Goal: Information Seeking & Learning: Learn about a topic

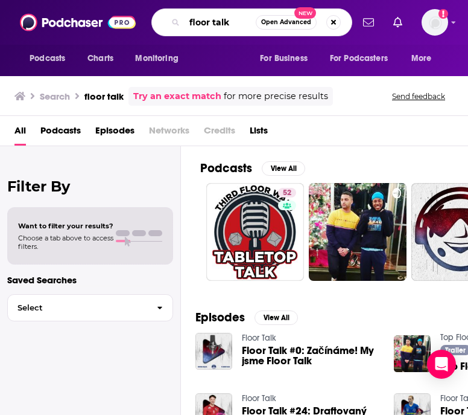
click at [234, 23] on input "floor talk" at bounding box center [220, 22] width 71 height 19
type input "f"
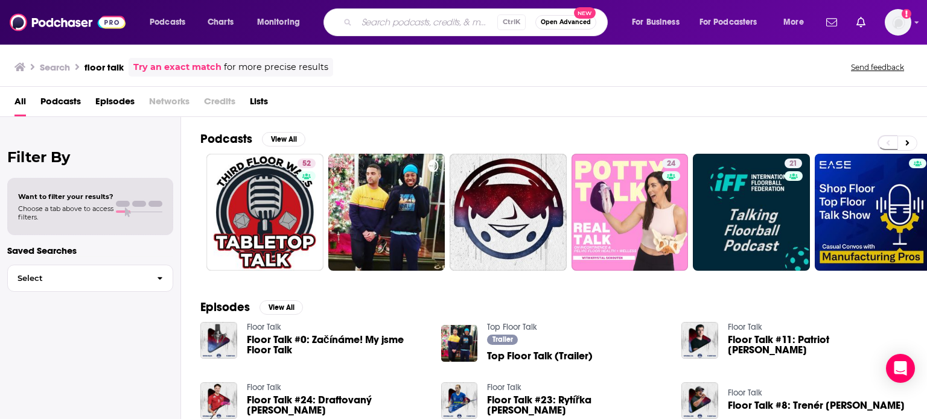
click at [468, 23] on div "Podcasts Charts Monitoring Ctrl K Open Advanced New For Business For Podcasters…" at bounding box center [463, 22] width 927 height 45
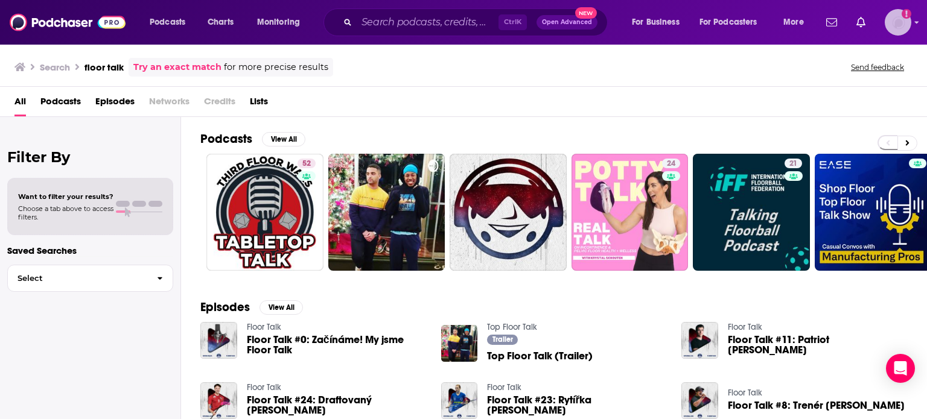
click at [468, 21] on icon "Show profile menu" at bounding box center [916, 22] width 5 height 7
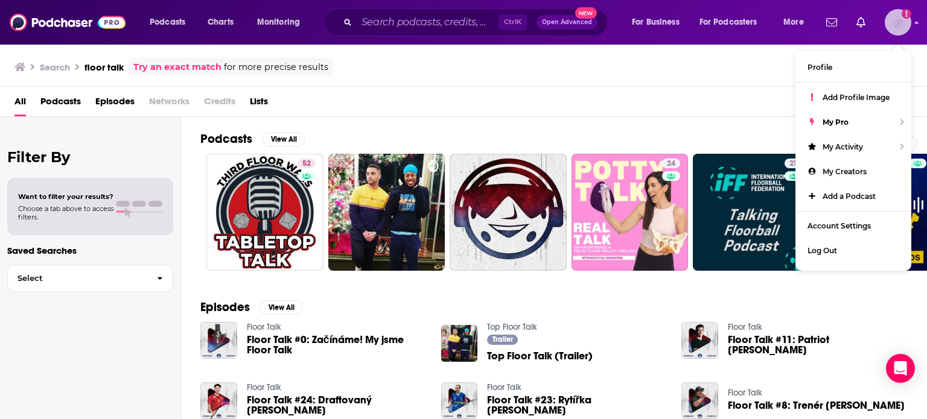
click at [468, 21] on icon "Show profile menu" at bounding box center [916, 22] width 5 height 7
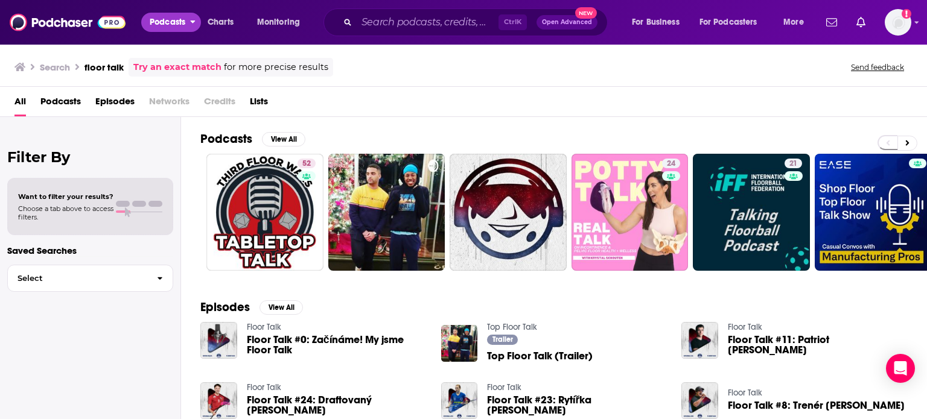
click at [195, 17] on icon "open menu" at bounding box center [192, 20] width 5 height 8
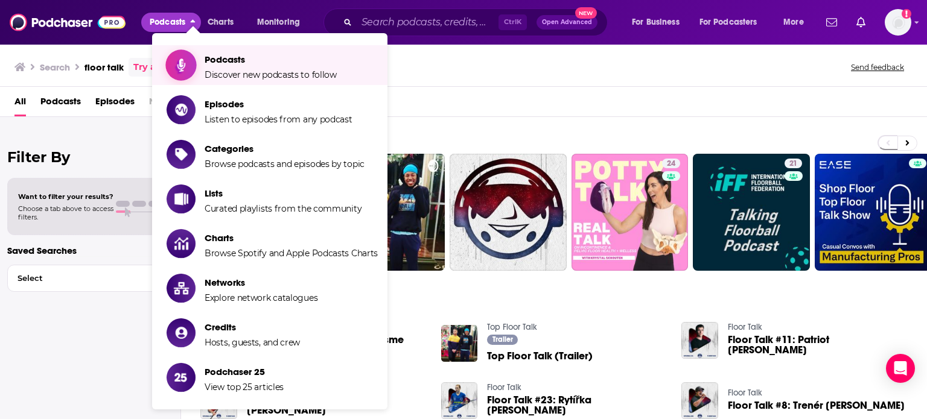
click at [228, 64] on span "Podcasts" at bounding box center [271, 59] width 132 height 11
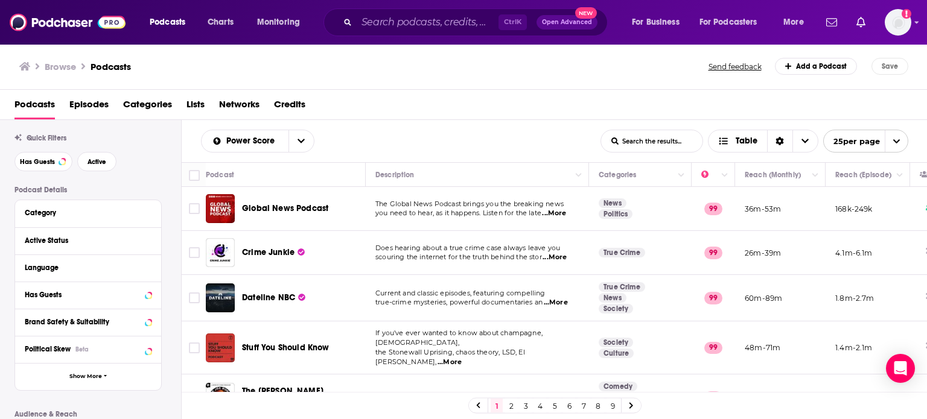
scroll to position [28, 0]
click at [268, 79] on div "Browse Podcasts Send feedback Add a Podcast Save" at bounding box center [463, 66] width 927 height 46
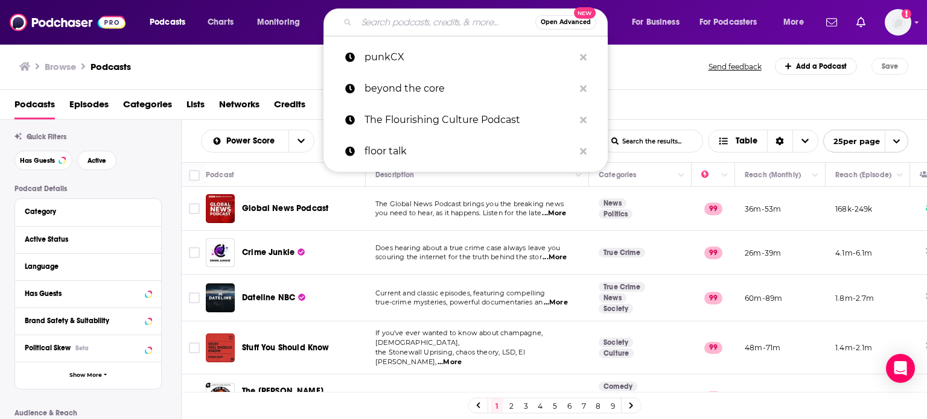
click at [404, 20] on input "Search podcasts, credits, & more..." at bounding box center [446, 22] width 179 height 19
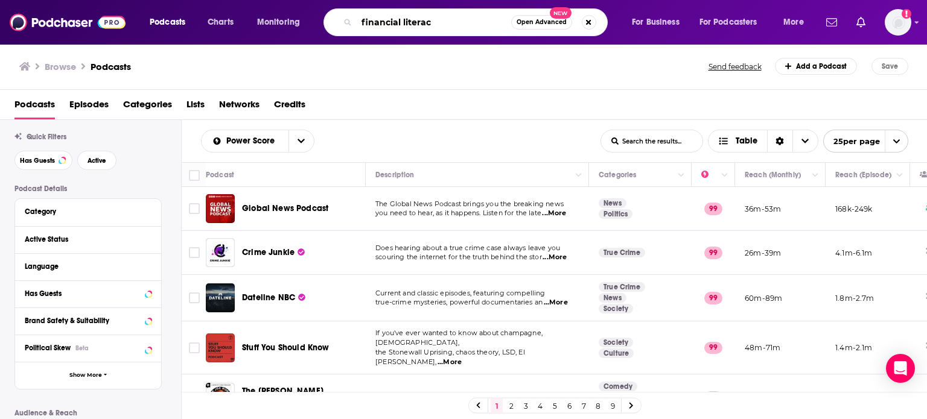
type input "financial literacy"
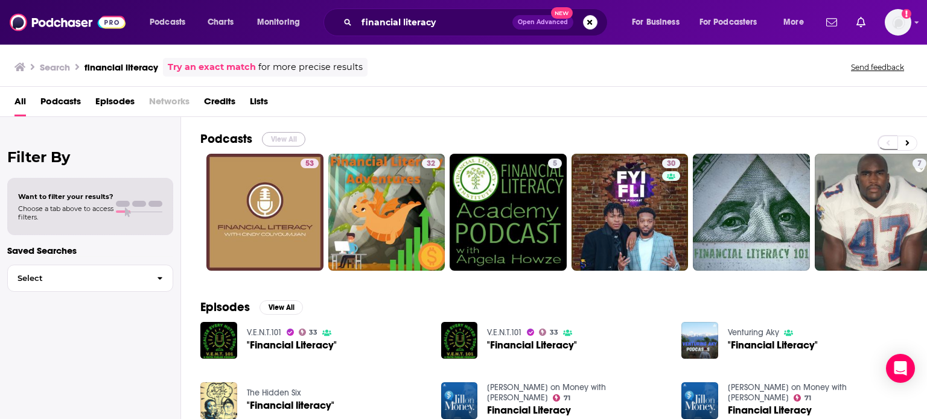
click at [284, 139] on button "View All" at bounding box center [283, 139] width 43 height 14
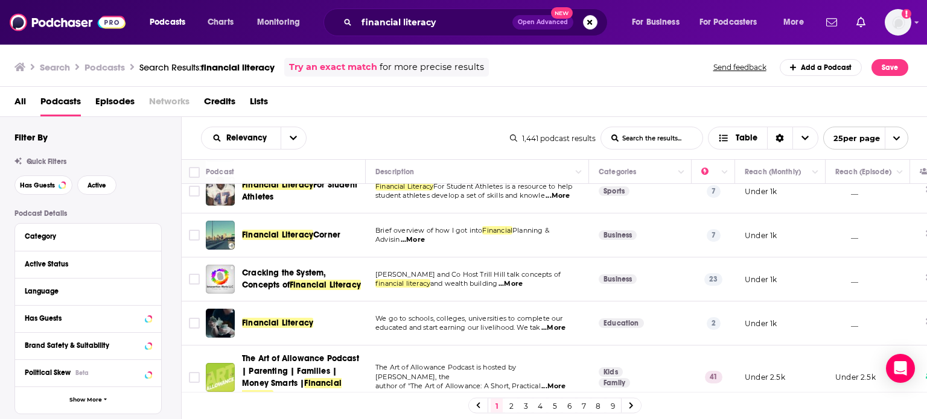
scroll to position [258, 0]
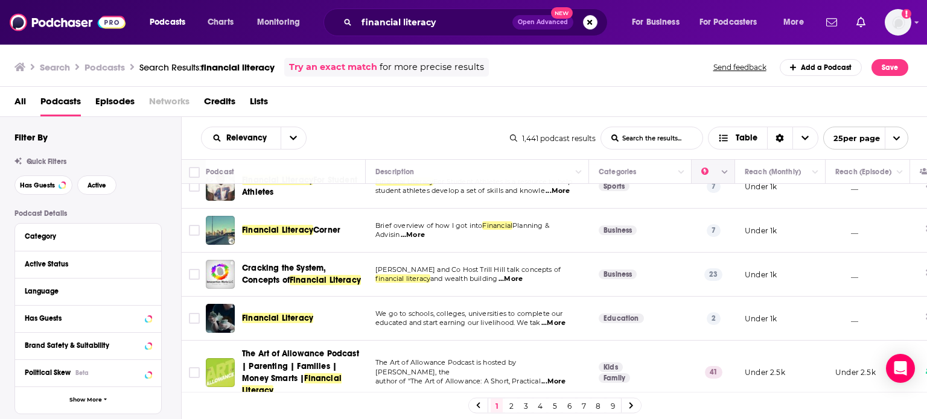
click at [468, 174] on icon "Column Actions" at bounding box center [725, 172] width 6 height 7
click at [468, 167] on div at bounding box center [463, 209] width 927 height 419
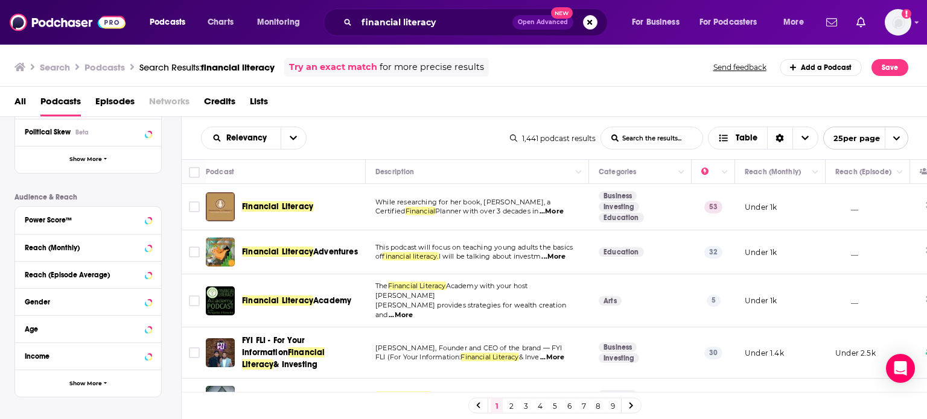
scroll to position [244, 0]
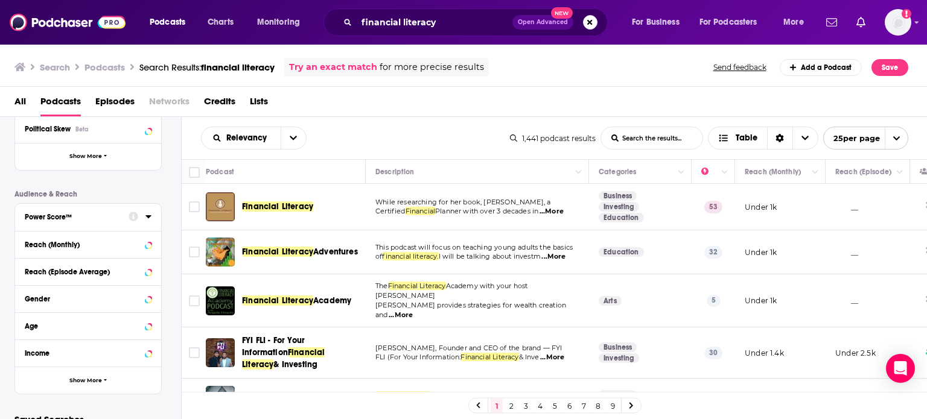
click at [149, 217] on icon at bounding box center [147, 216] width 5 height 3
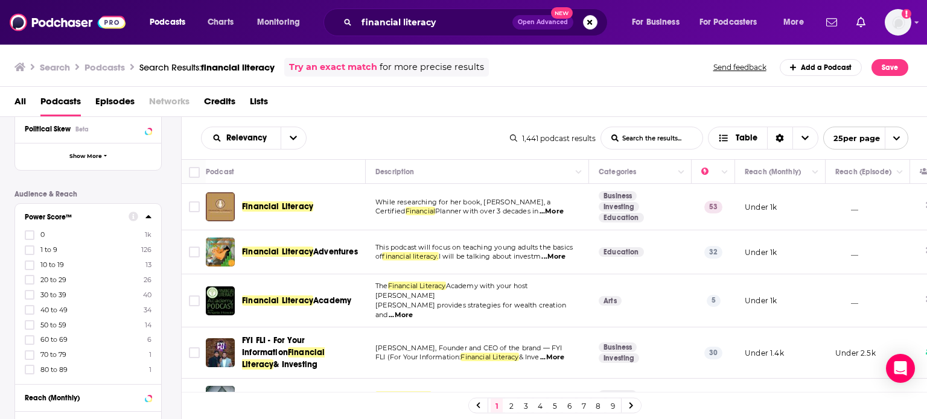
click at [149, 217] on icon at bounding box center [147, 216] width 5 height 3
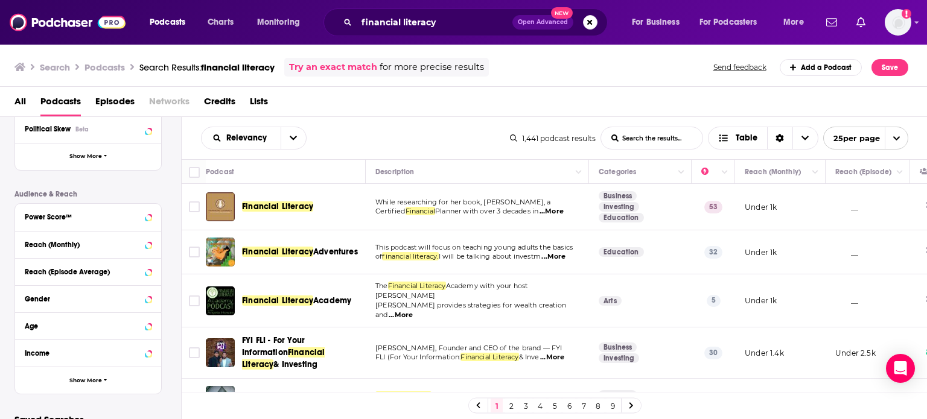
click at [468, 135] on icon "open menu" at bounding box center [896, 139] width 8 height 8
click at [468, 179] on button "50 per page" at bounding box center [866, 180] width 84 height 19
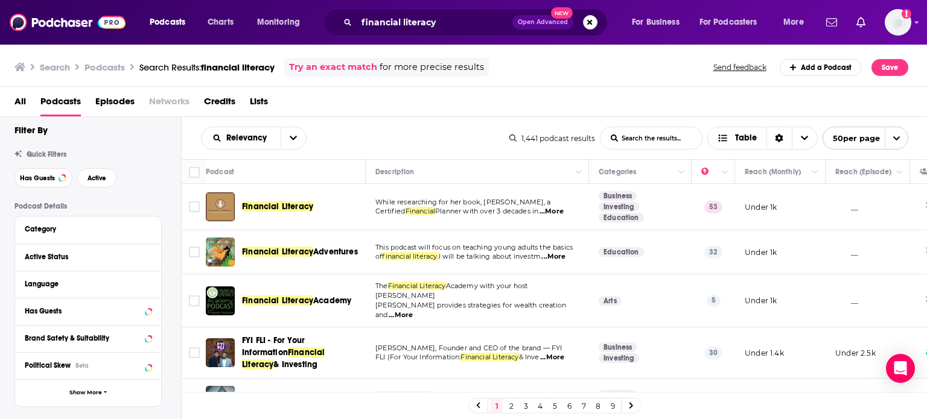
scroll to position [14, 0]
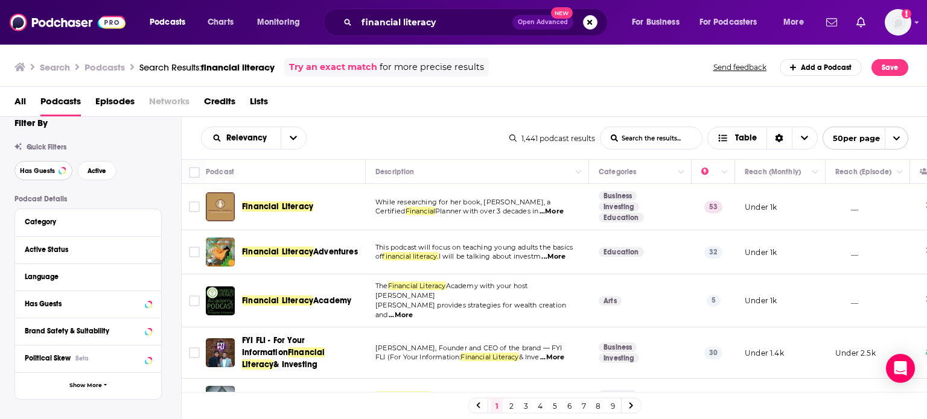
click at [40, 171] on span "Has Guests" at bounding box center [37, 171] width 35 height 7
